Goal: Transaction & Acquisition: Purchase product/service

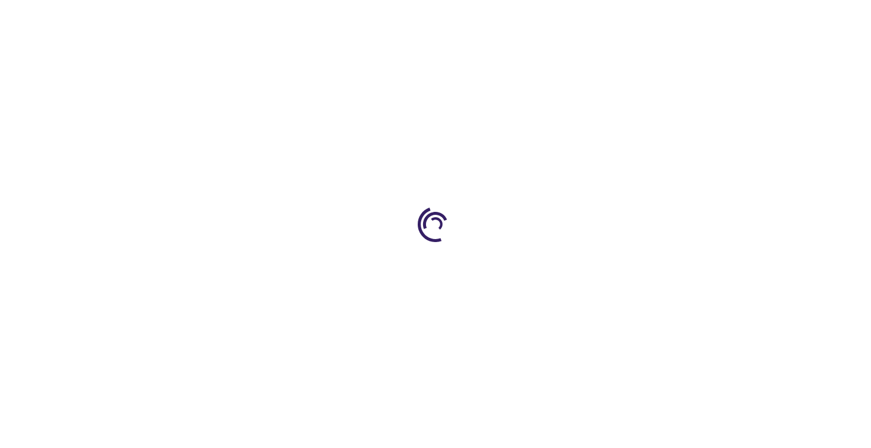
type input "0"
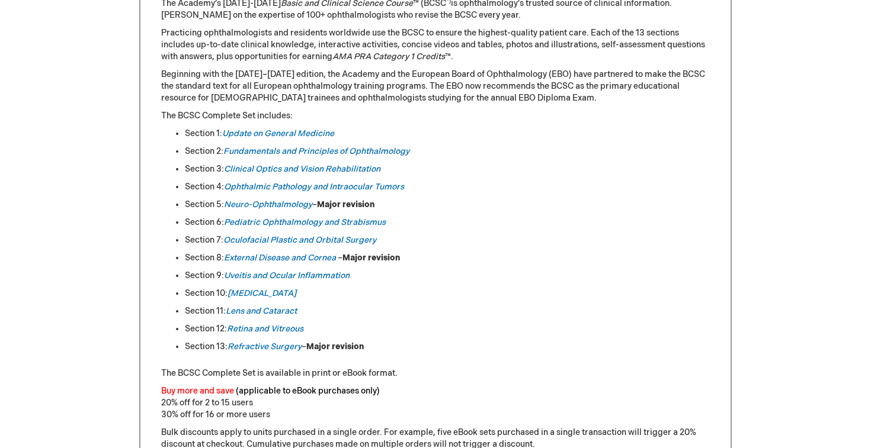
scroll to position [576, 0]
click at [259, 204] on em "Neuro-Ophthalmology" at bounding box center [268, 203] width 88 height 10
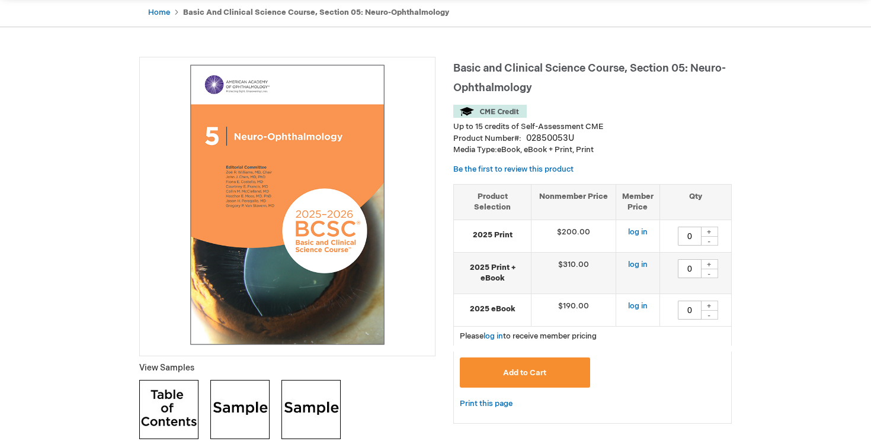
scroll to position [120, 0]
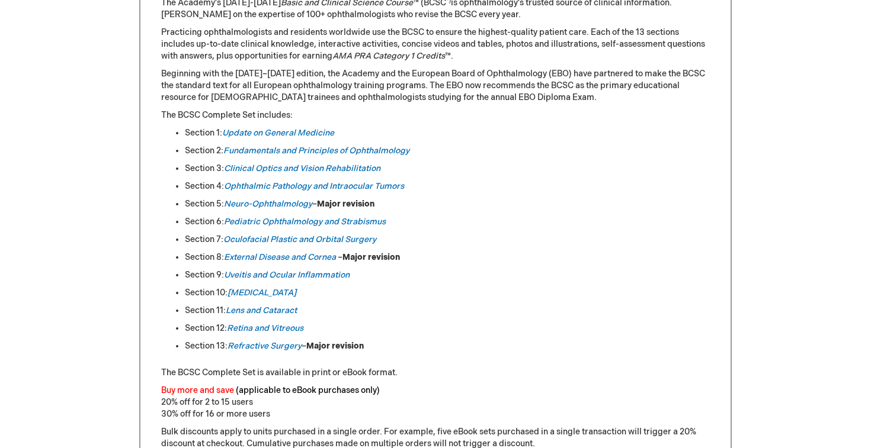
click at [455, 345] on li "Section 13: [MEDICAL_DATA] – Major revision" at bounding box center [447, 347] width 525 height 12
